Goal: Find specific page/section: Find specific page/section

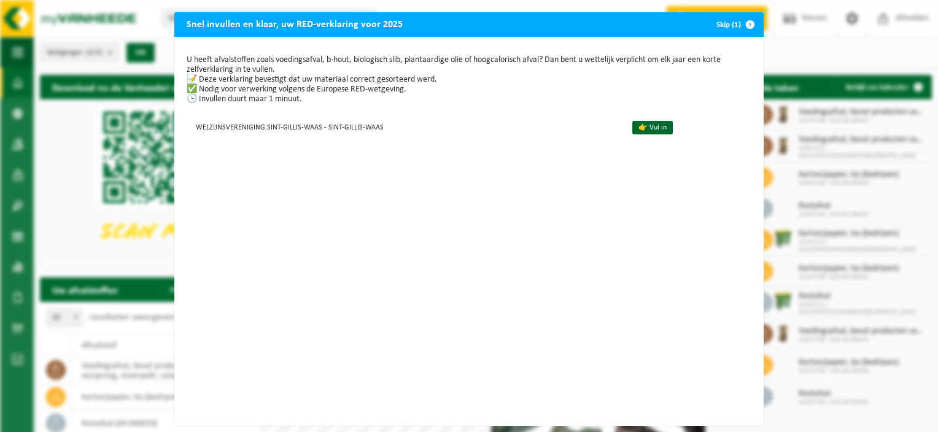
click at [718, 21] on button "Skip (1)" at bounding box center [735, 24] width 56 height 25
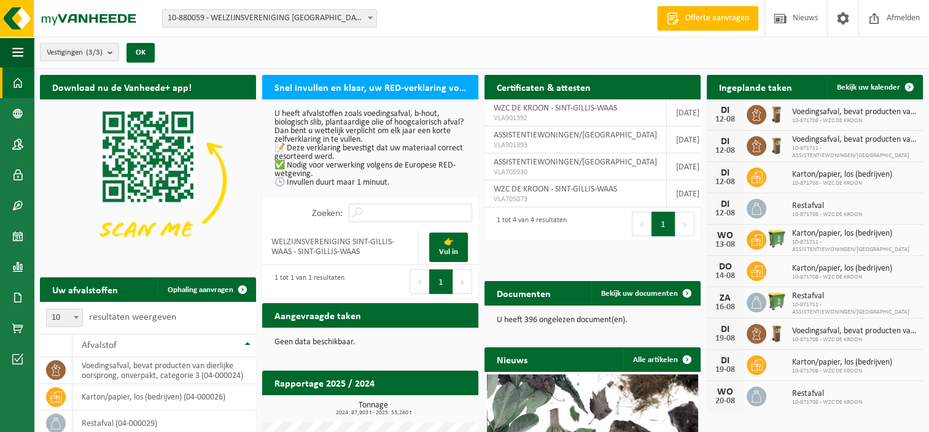
click at [368, 17] on b at bounding box center [370, 18] width 5 height 3
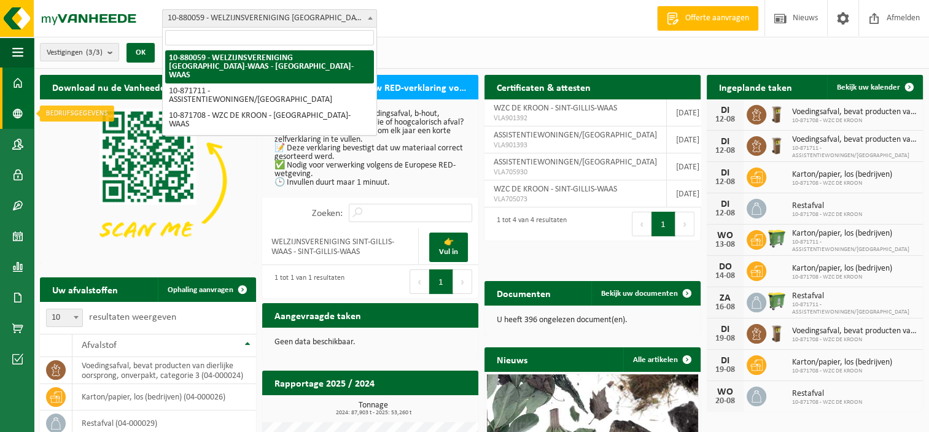
click at [18, 108] on span at bounding box center [17, 113] width 11 height 31
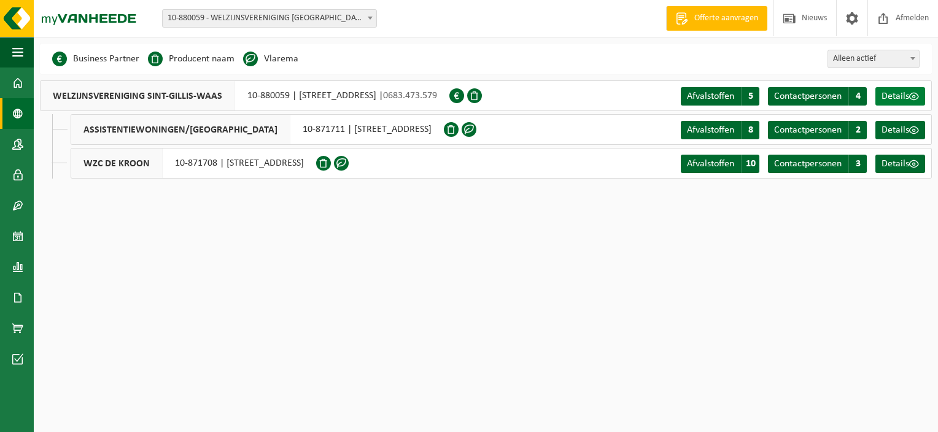
click at [899, 96] on span "Details" at bounding box center [896, 96] width 28 height 10
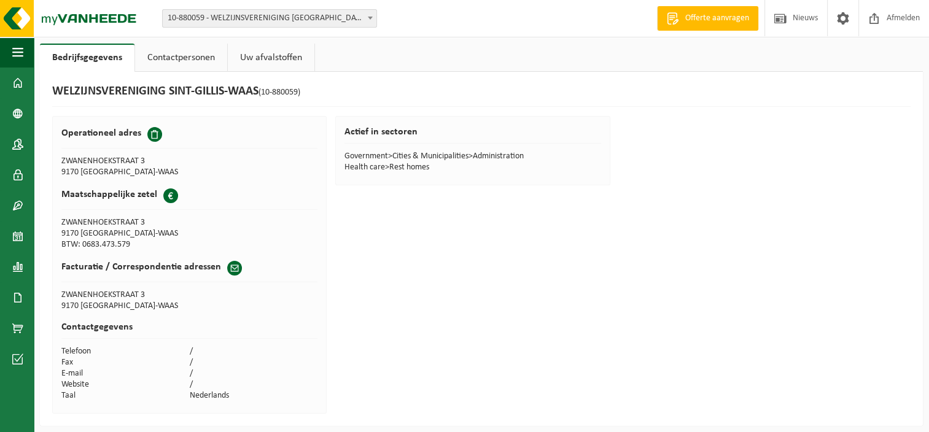
click at [152, 133] on span at bounding box center [154, 134] width 15 height 15
click at [103, 197] on h2 "Maatschappelijke zetel" at bounding box center [109, 194] width 96 height 12
click at [111, 226] on td "ZWANENHOEKSTRAAT 3" at bounding box center [125, 222] width 128 height 11
drag, startPoint x: 104, startPoint y: 266, endPoint x: 99, endPoint y: 280, distance: 14.8
click at [104, 265] on h2 "Facturatie / Correspondentie adressen" at bounding box center [141, 267] width 160 height 12
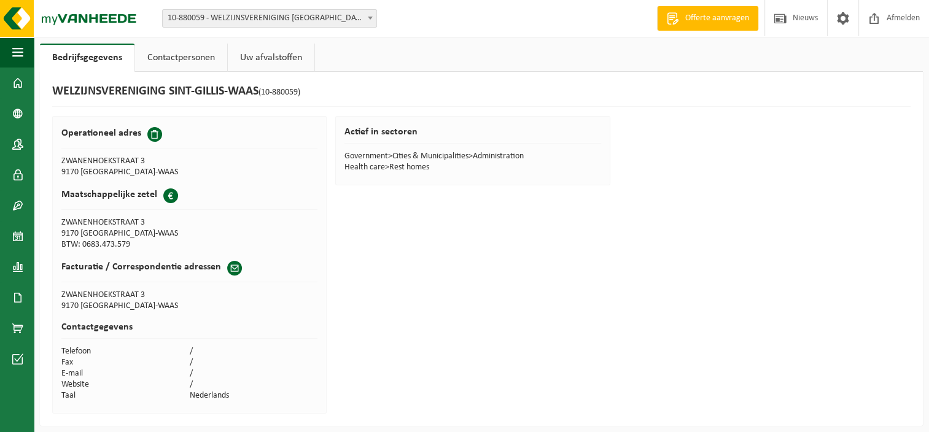
click at [96, 290] on td "ZWANENHOEKSTRAAT 3" at bounding box center [189, 295] width 256 height 11
click at [190, 59] on link "Contactpersonen" at bounding box center [181, 58] width 92 height 28
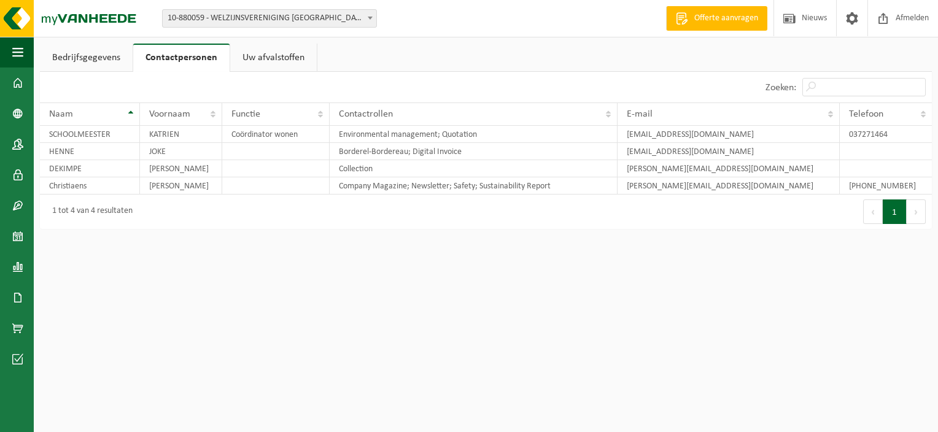
click at [265, 58] on link "Uw afvalstoffen" at bounding box center [273, 58] width 87 height 28
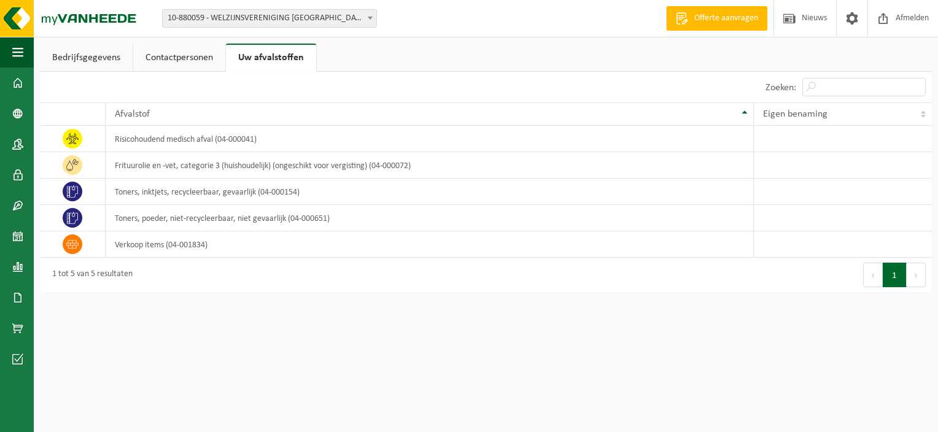
click at [103, 55] on link "Bedrijfsgegevens" at bounding box center [86, 58] width 93 height 28
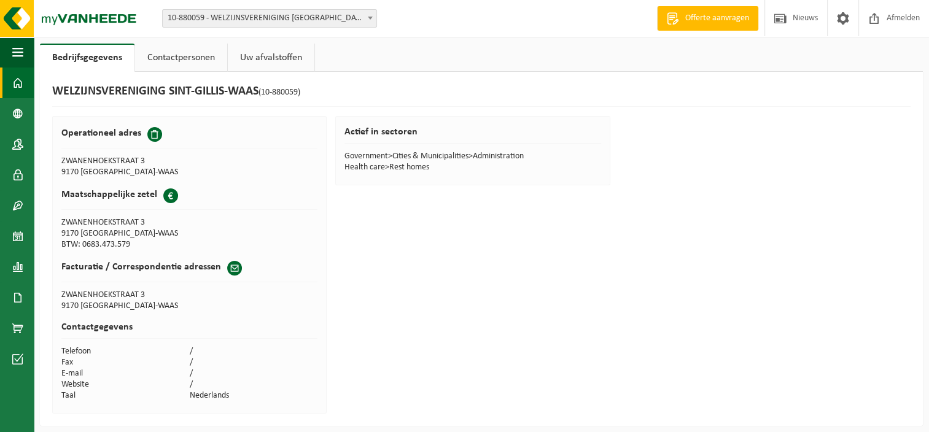
click at [18, 79] on span at bounding box center [17, 83] width 11 height 31
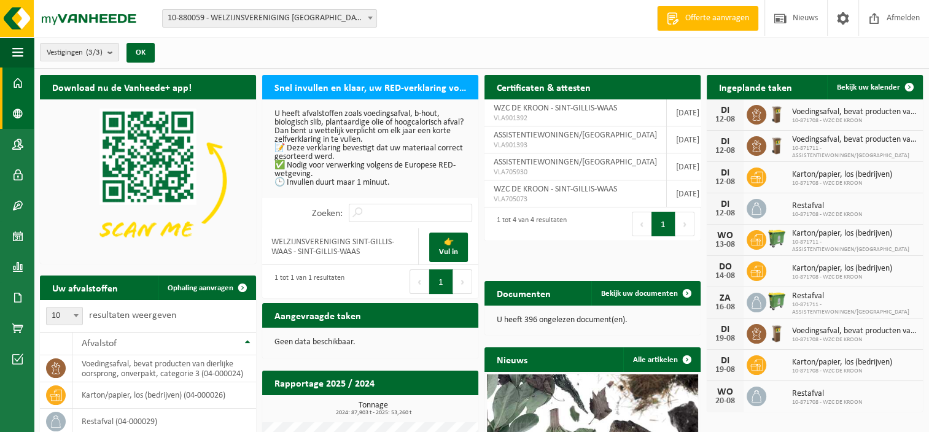
click at [16, 115] on span at bounding box center [17, 113] width 11 height 31
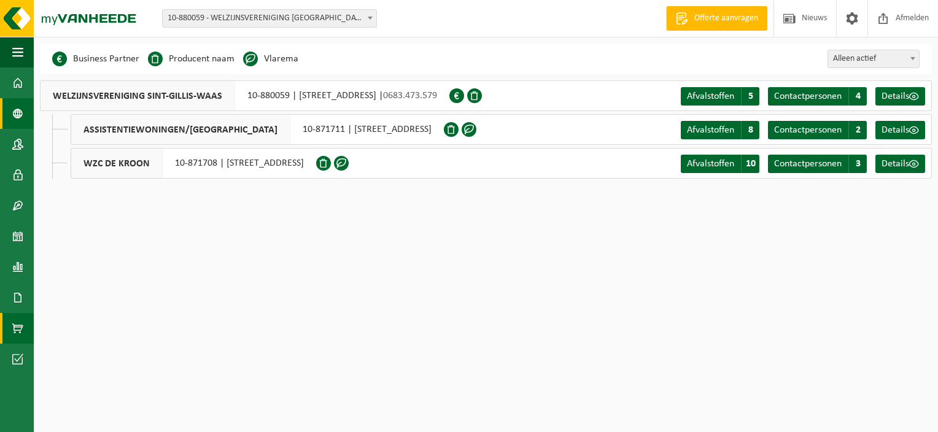
click at [19, 325] on span at bounding box center [17, 328] width 11 height 31
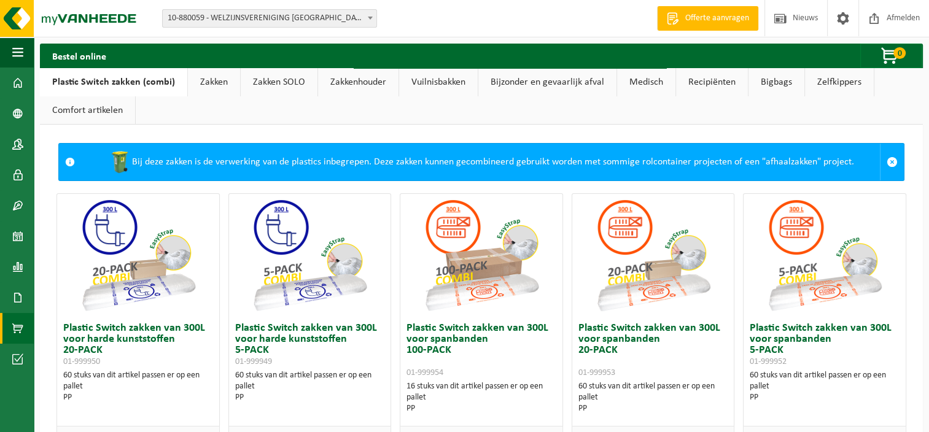
click at [208, 79] on link "Zakken" at bounding box center [214, 82] width 52 height 28
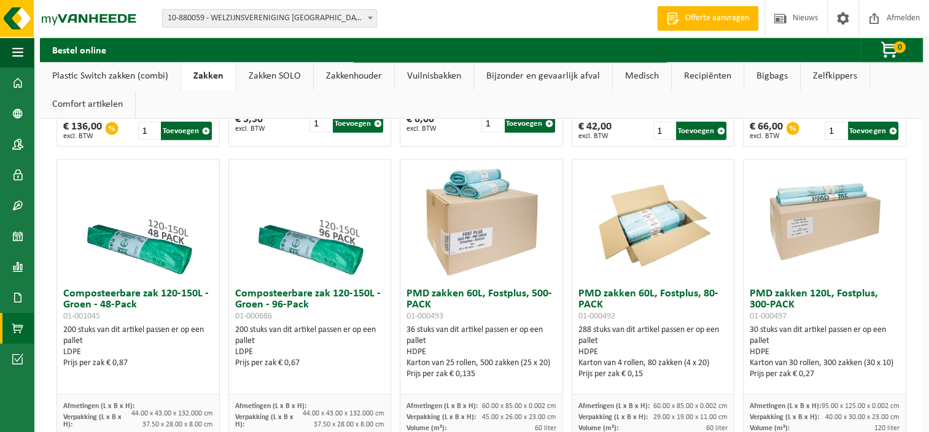
scroll to position [737, 0]
